Goal: Information Seeking & Learning: Learn about a topic

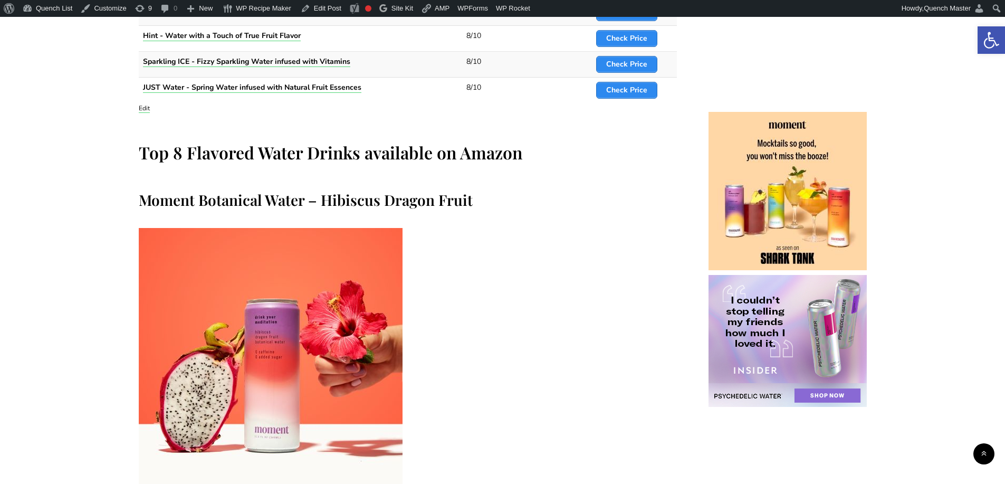
scroll to position [1055, 0]
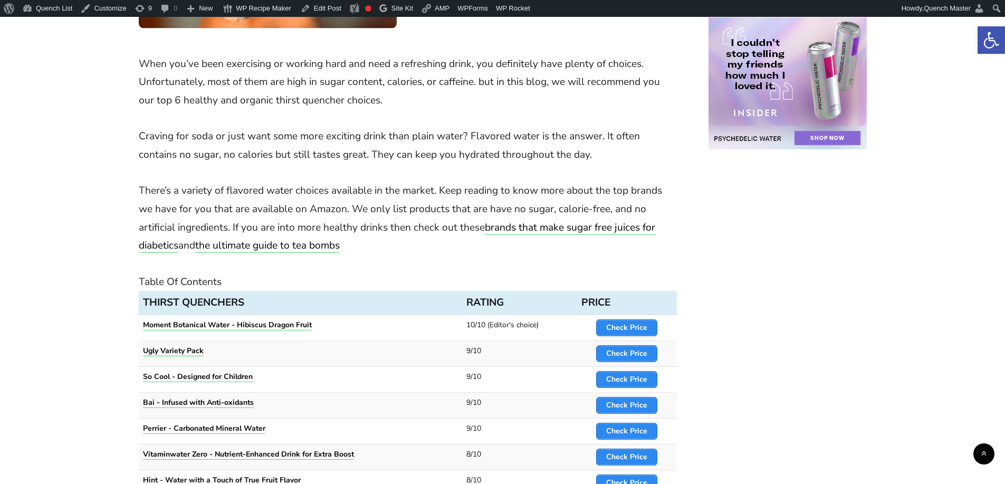
scroll to position [527, 0]
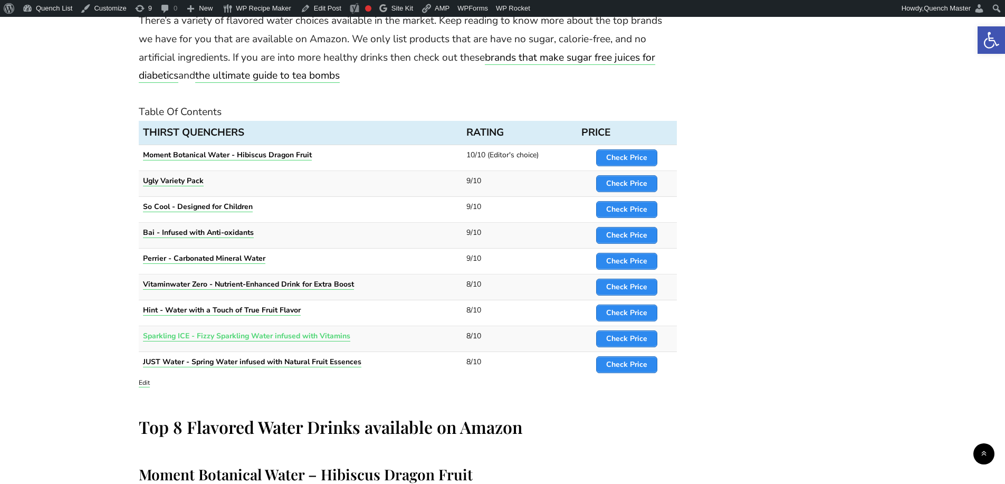
click at [332, 336] on strong "Sparkling ICE - Fizzy Sparkling Water infused with Vitamins" at bounding box center [246, 336] width 207 height 10
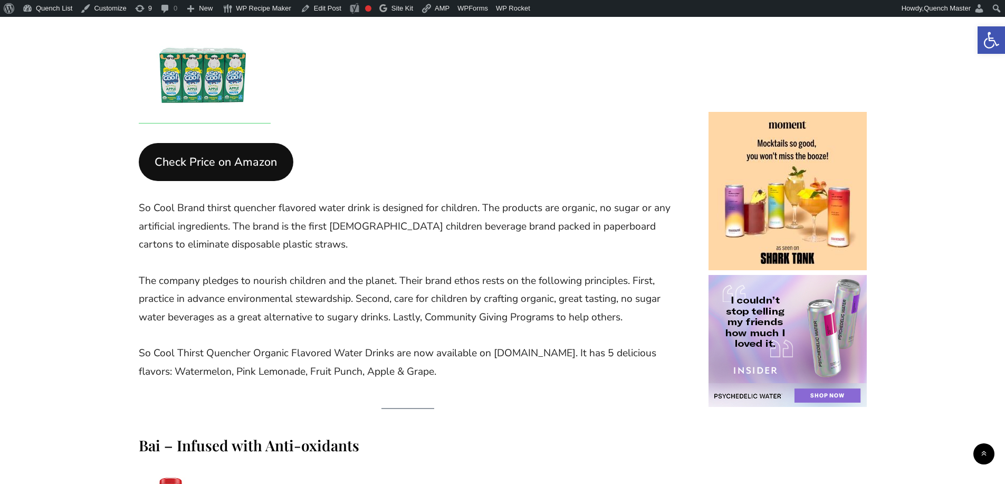
scroll to position [2112, 0]
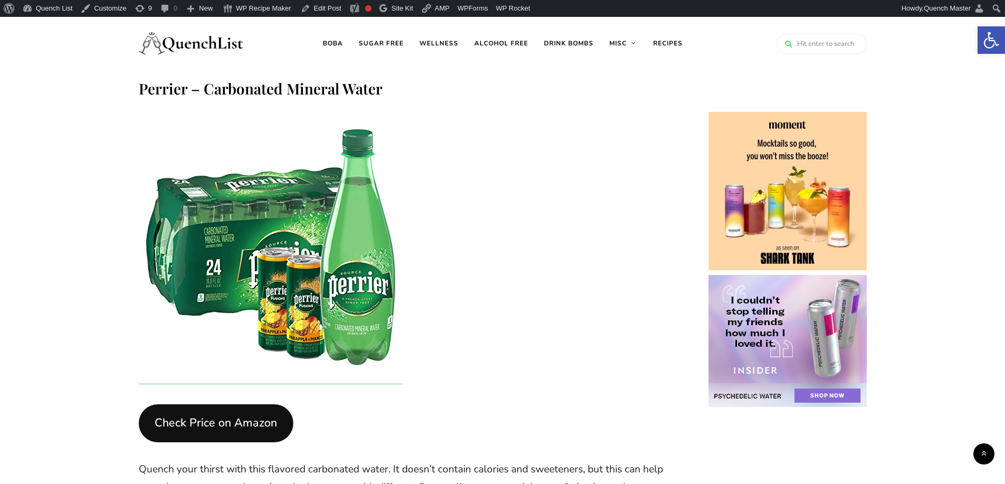
scroll to position [2813, 0]
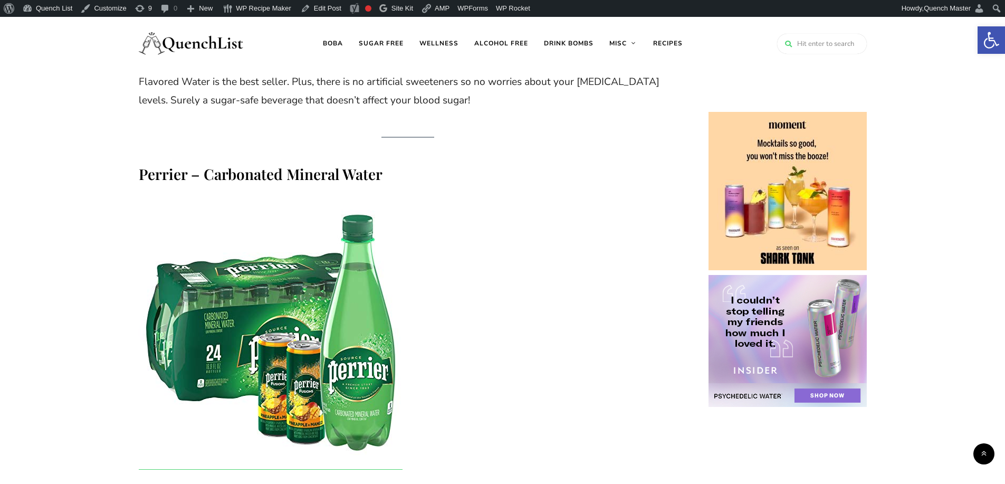
click at [201, 39] on img at bounding box center [191, 43] width 105 height 42
